Goal: Navigation & Orientation: Find specific page/section

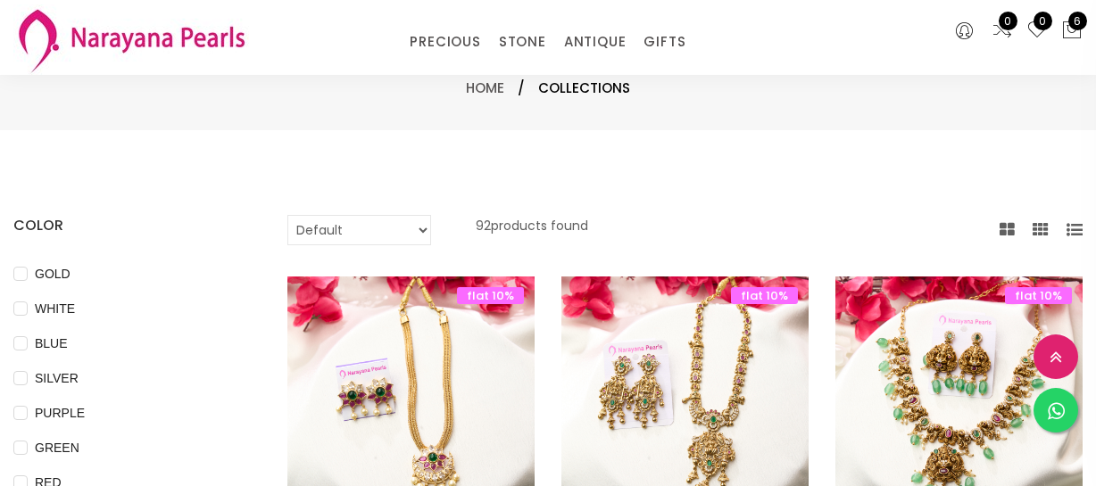
select select "INR"
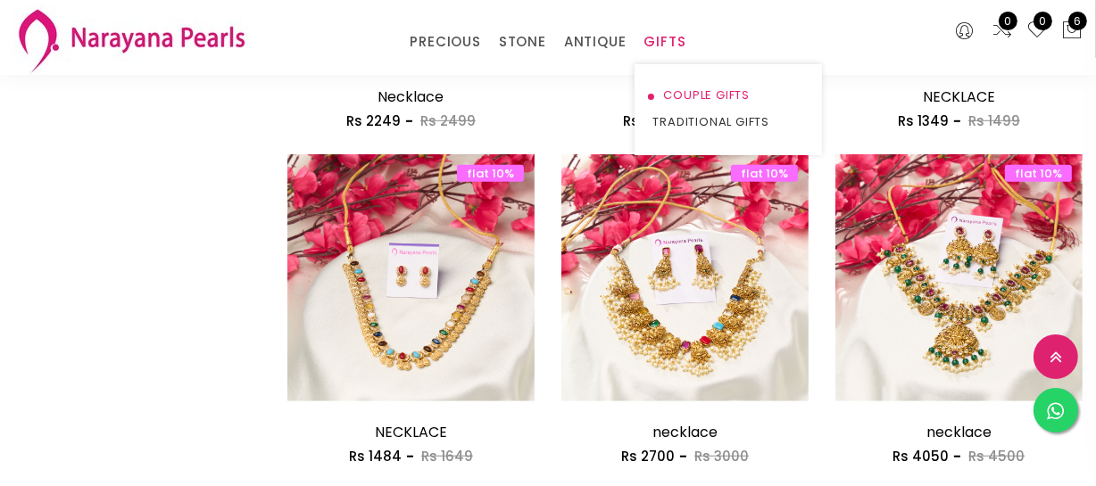
click at [674, 88] on link "COUPLE GIFTS" at bounding box center [728, 95] width 152 height 27
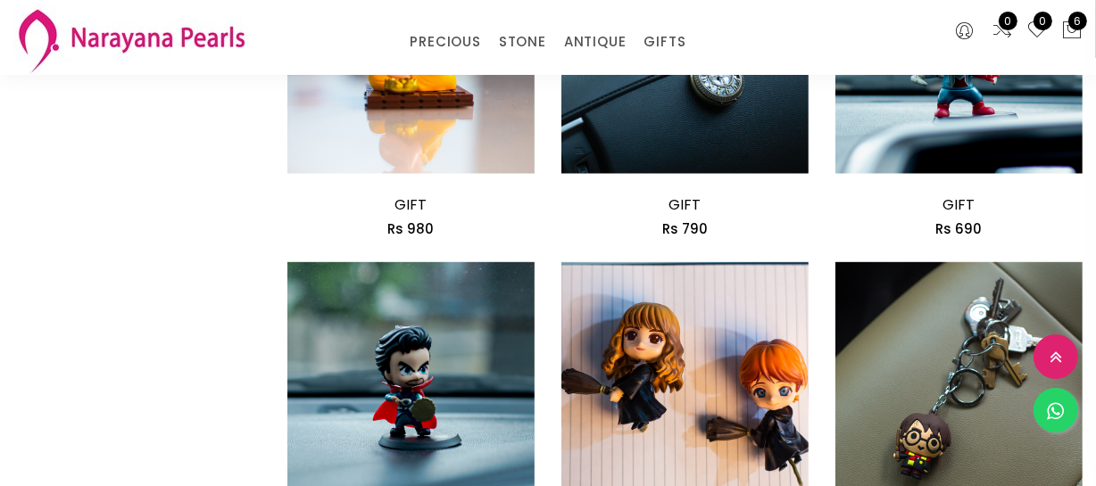
scroll to position [2434, 0]
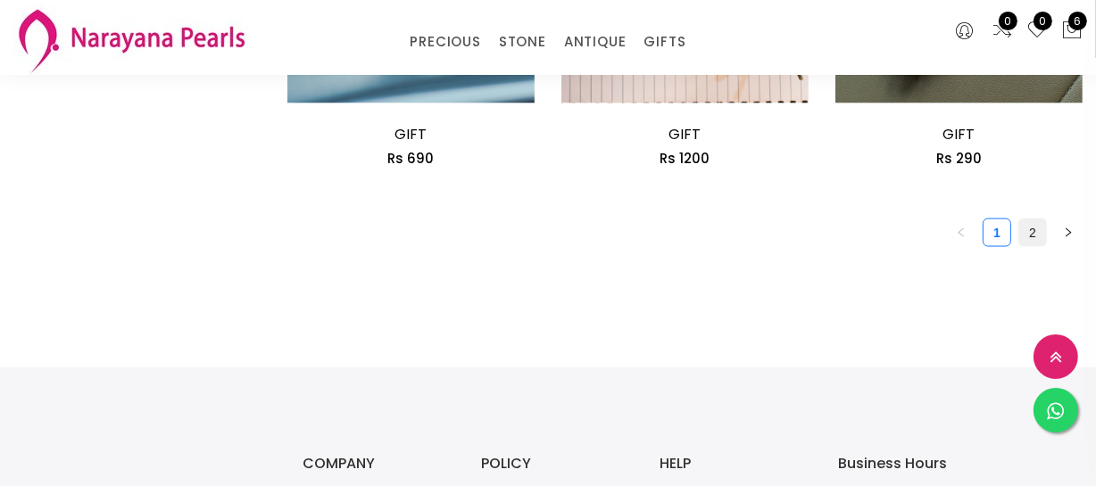
click at [1041, 236] on link "2" at bounding box center [1032, 233] width 27 height 27
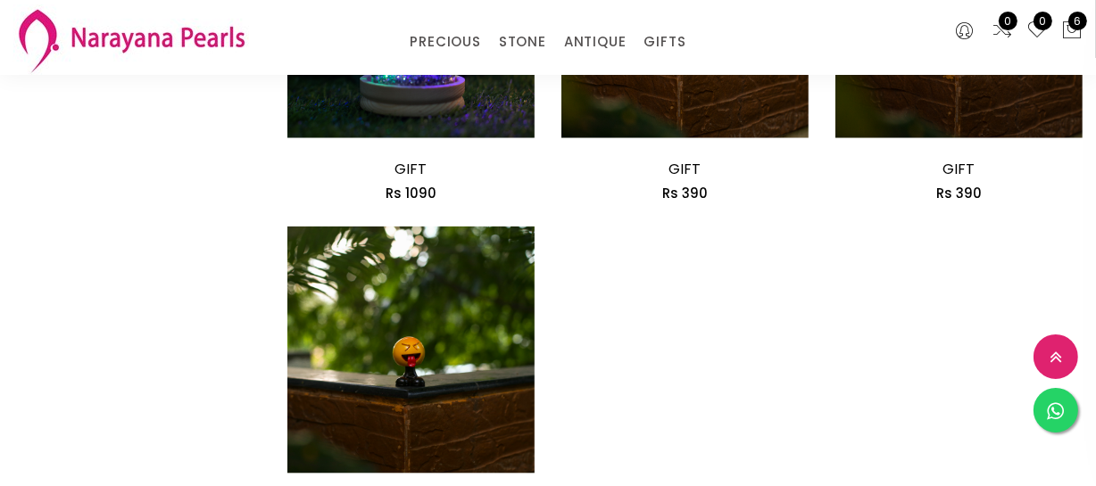
scroll to position [1946, 0]
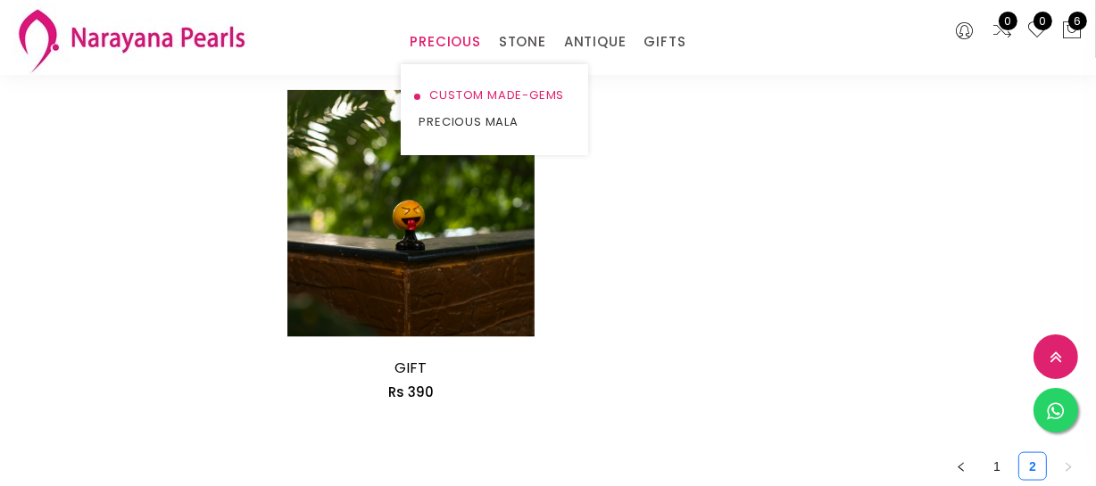
click at [459, 91] on link "CUSTOM MADE-GEMS" at bounding box center [495, 95] width 152 height 27
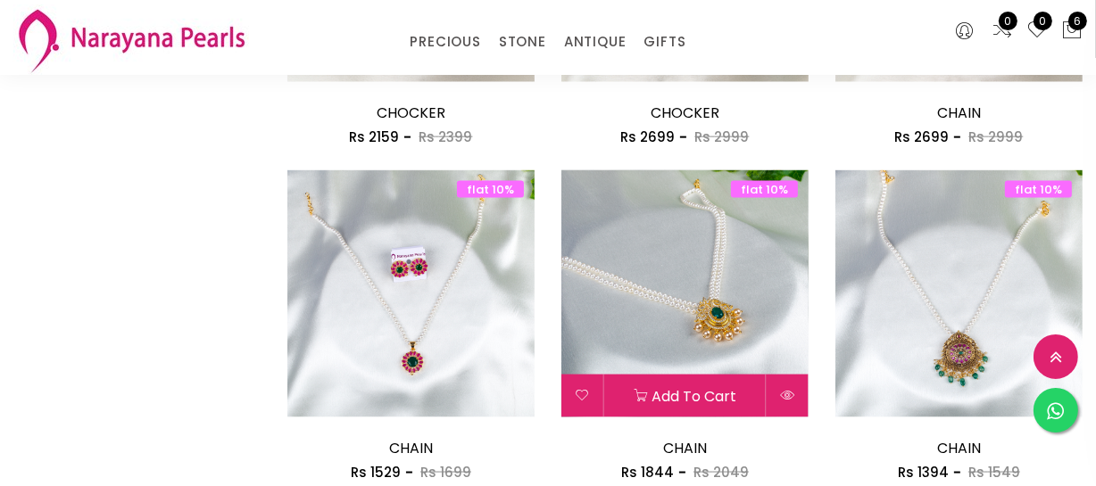
scroll to position [2525, 0]
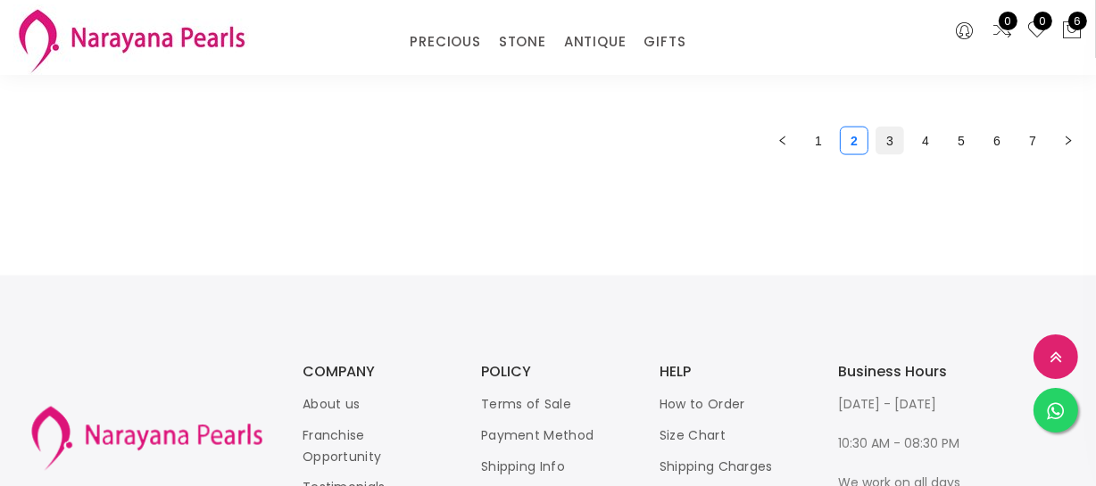
click at [897, 139] on link "3" at bounding box center [889, 141] width 27 height 27
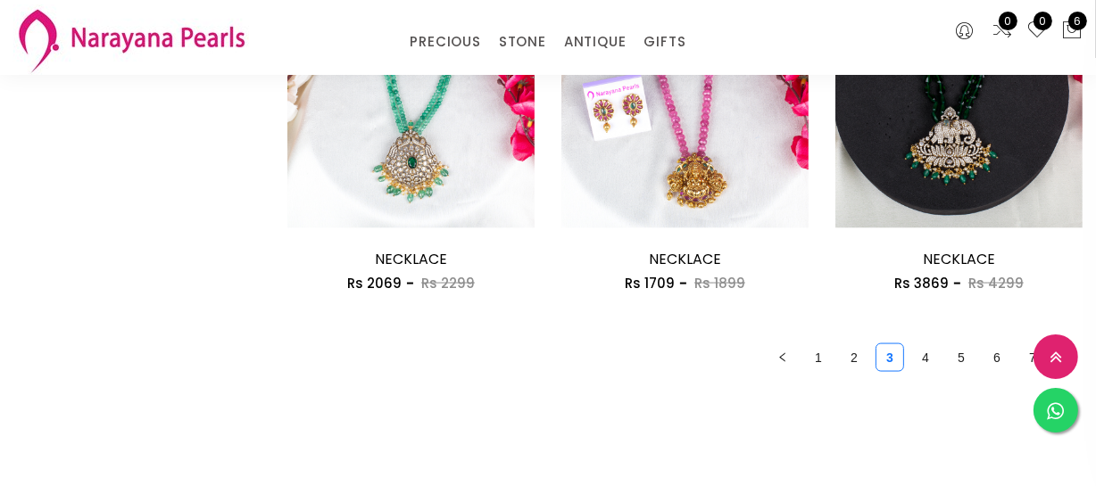
scroll to position [2434, 0]
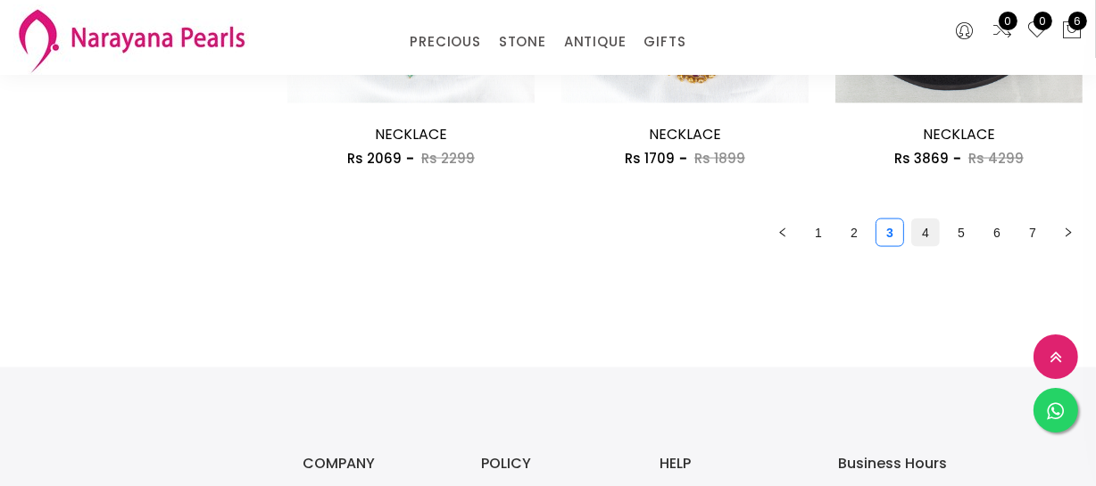
click at [919, 229] on link "4" at bounding box center [925, 233] width 27 height 27
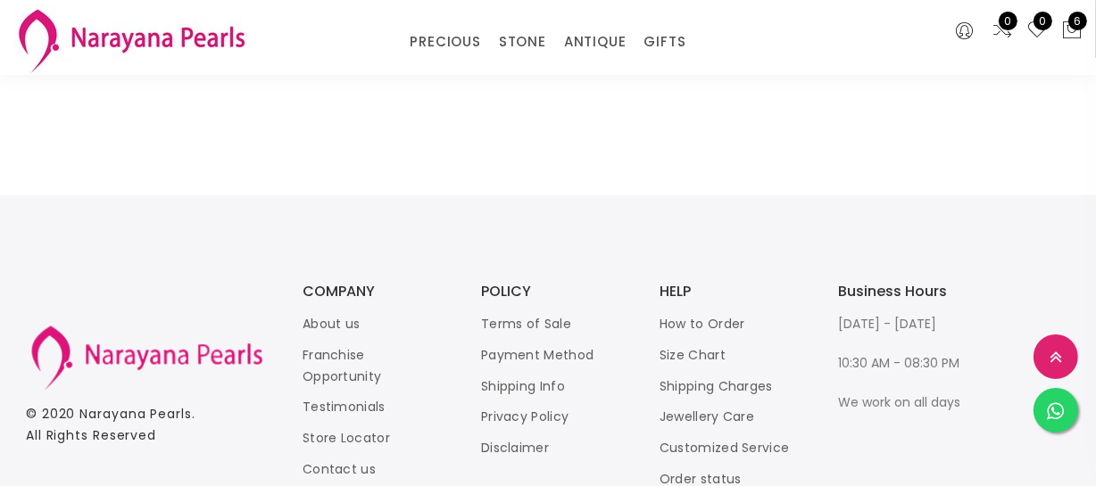
scroll to position [2699, 0]
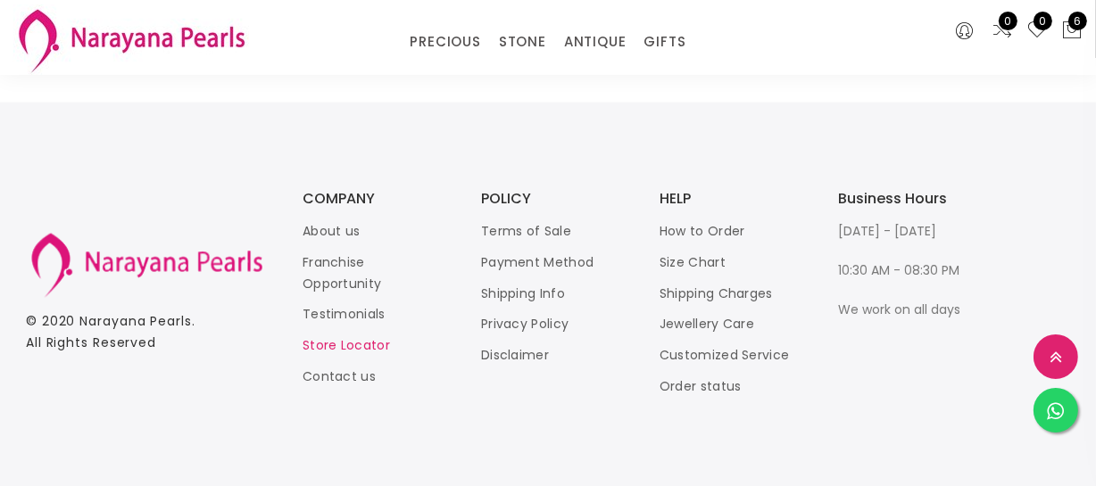
click at [358, 343] on link "Store Locator" at bounding box center [346, 346] width 87 height 18
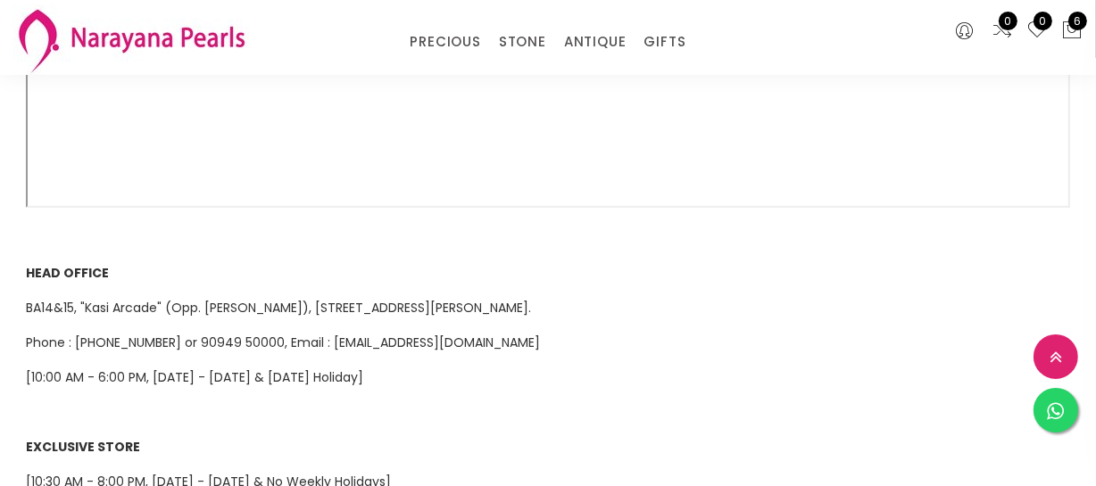
scroll to position [568, 0]
drag, startPoint x: 26, startPoint y: 283, endPoint x: 616, endPoint y: 281, distance: 589.9
click at [531, 297] on span "BA14&15, "Kasi Arcade" (Opp. [PERSON_NAME]), [STREET_ADDRESS][PERSON_NAME]." at bounding box center [278, 306] width 505 height 18
click at [634, 295] on p "BA14&15, "Kasi Arcade" (Opp. [PERSON_NAME]), [STREET_ADDRESS][PERSON_NAME]." at bounding box center [548, 305] width 1044 height 21
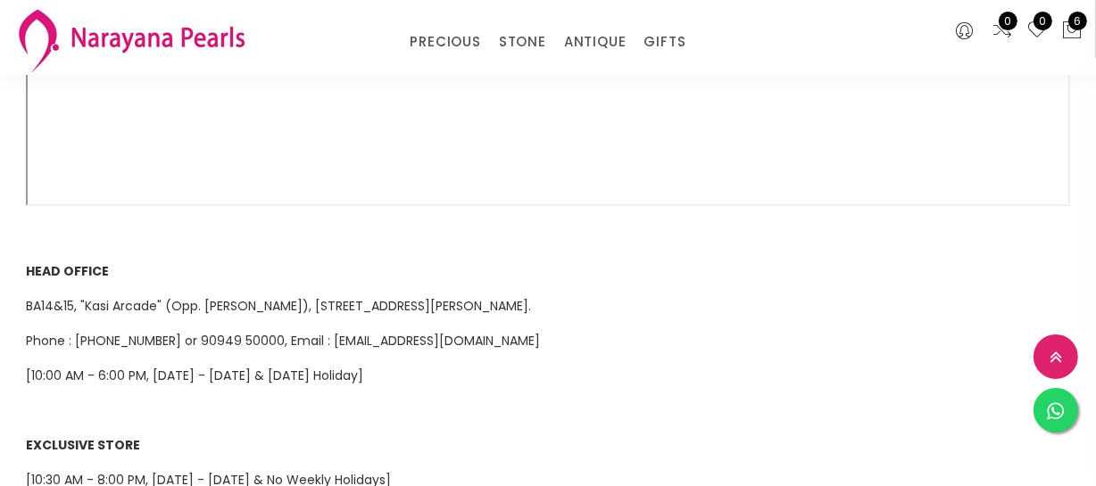
drag, startPoint x: 620, startPoint y: 281, endPoint x: 61, endPoint y: 253, distance: 560.3
click at [61, 253] on div "NARAYANA PEARLS ([GEOGRAPHIC_DATA]) PRIVATE LIMITED operates 8 retail jewellery…" at bounding box center [547, 402] width 1071 height 1500
click at [138, 297] on span "BA14&15, "Kasi Arcade" (Opp. [PERSON_NAME]), [STREET_ADDRESS][PERSON_NAME]." at bounding box center [278, 306] width 505 height 18
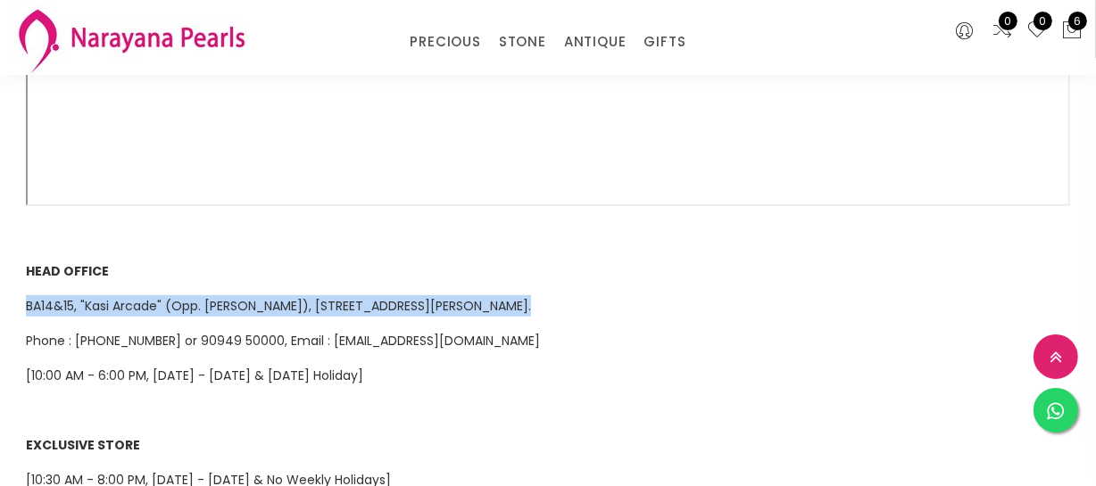
click at [138, 297] on span "BA14&15, "Kasi Arcade" (Opp. [PERSON_NAME]), [STREET_ADDRESS][PERSON_NAME]." at bounding box center [278, 306] width 505 height 18
